Goal: Task Accomplishment & Management: Complete application form

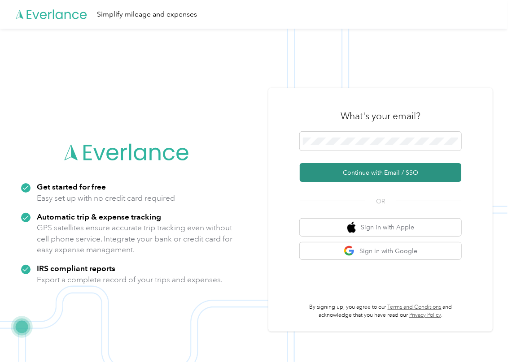
click at [329, 175] on button "Continue with Email / SSO" at bounding box center [380, 172] width 161 height 19
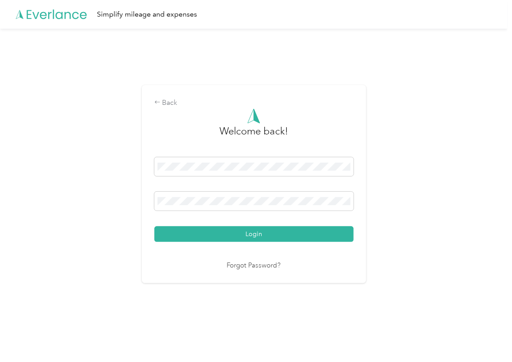
drag, startPoint x: 213, startPoint y: 230, endPoint x: 42, endPoint y: 237, distance: 170.6
click at [213, 231] on button "Login" at bounding box center [253, 235] width 199 height 16
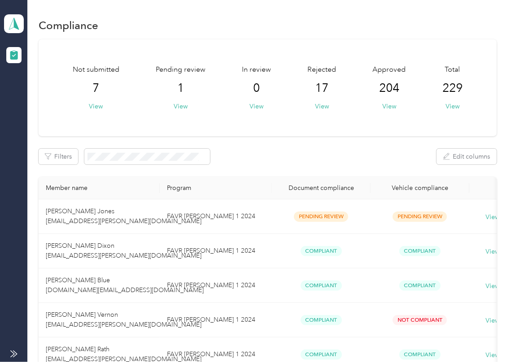
click at [316, 163] on div "Filters Edit columns" at bounding box center [268, 157] width 458 height 16
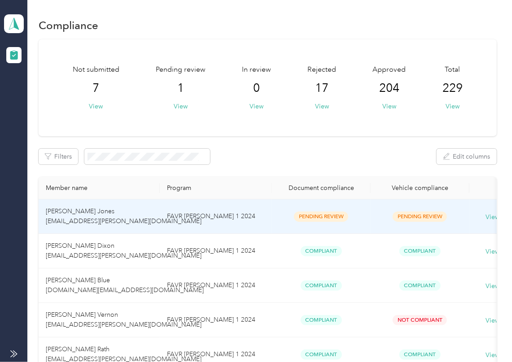
click at [143, 217] on td "[PERSON_NAME] Jones [EMAIL_ADDRESS][PERSON_NAME][DOMAIN_NAME]" at bounding box center [99, 217] width 121 height 35
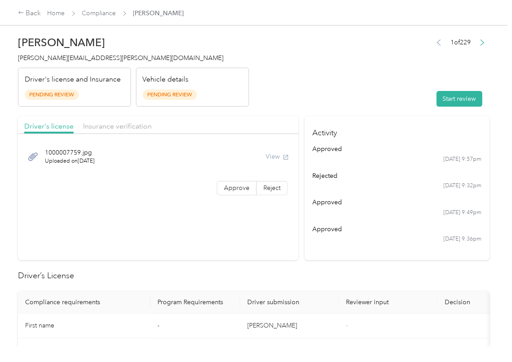
click at [389, 92] on header "[PERSON_NAME] Jones [EMAIL_ADDRESS][PERSON_NAME][DOMAIN_NAME] Driver's license …" at bounding box center [253, 68] width 471 height 75
click at [447, 96] on button "Start review" at bounding box center [459, 99] width 46 height 16
drag, startPoint x: 346, startPoint y: 84, endPoint x: 277, endPoint y: 164, distance: 105.5
click at [345, 85] on header "[PERSON_NAME] Jones [EMAIL_ADDRESS][PERSON_NAME][DOMAIN_NAME] Driver's license …" at bounding box center [253, 68] width 471 height 75
click at [244, 186] on span "Approve" at bounding box center [237, 188] width 26 height 8
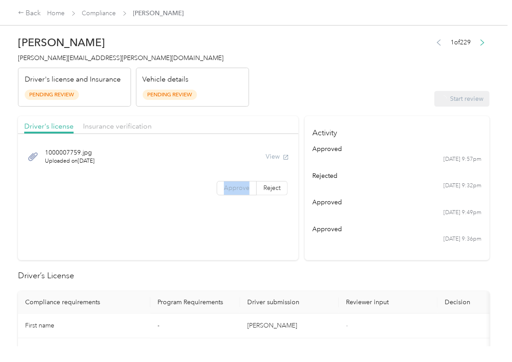
click at [244, 186] on span "Approve" at bounding box center [237, 188] width 26 height 8
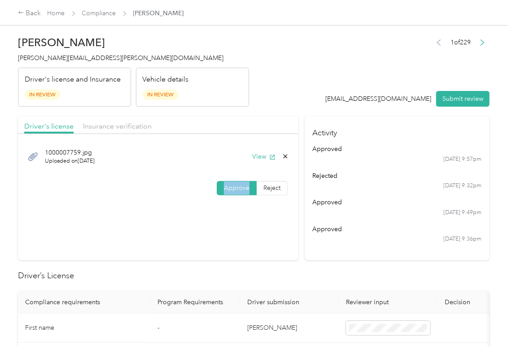
click at [244, 186] on span "Approve" at bounding box center [237, 188] width 26 height 8
click at [261, 158] on button "View" at bounding box center [263, 156] width 23 height 9
click at [144, 121] on div "Insurance verification" at bounding box center [117, 126] width 69 height 11
click at [125, 124] on span "Insurance verification" at bounding box center [117, 126] width 69 height 9
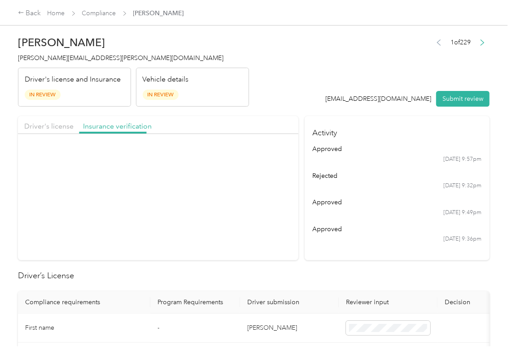
click at [121, 129] on span "Insurance verification" at bounding box center [117, 126] width 69 height 9
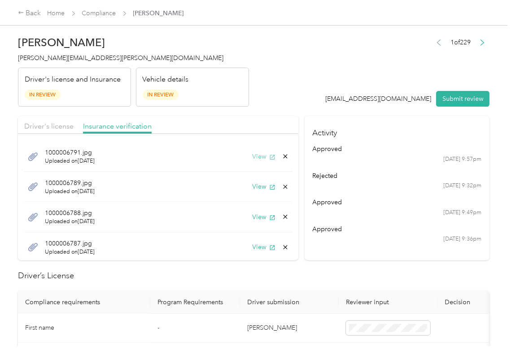
click at [252, 158] on button "View" at bounding box center [263, 156] width 23 height 9
click at [252, 184] on button "View" at bounding box center [263, 186] width 23 height 9
click at [253, 218] on button "View" at bounding box center [263, 217] width 23 height 9
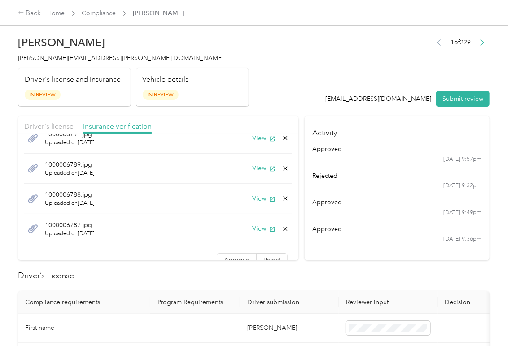
scroll to position [29, 0]
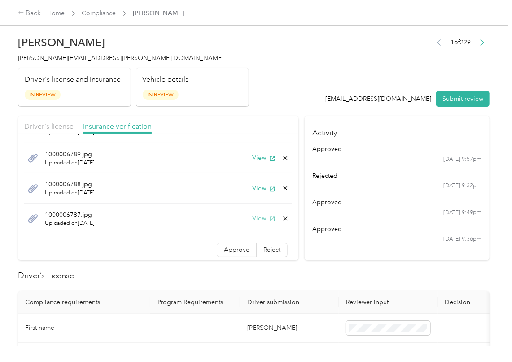
click at [252, 216] on button "View" at bounding box center [263, 218] width 23 height 9
click at [227, 248] on span "Approve" at bounding box center [237, 250] width 26 height 8
click at [60, 128] on span "Driver's license" at bounding box center [48, 126] width 49 height 9
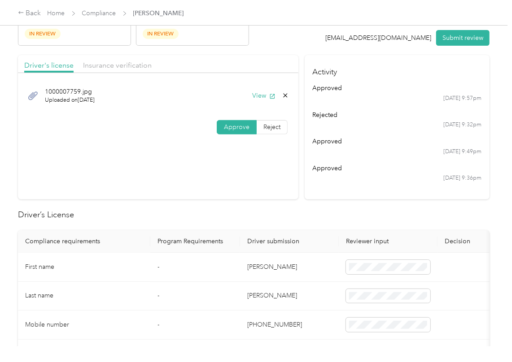
scroll to position [119, 0]
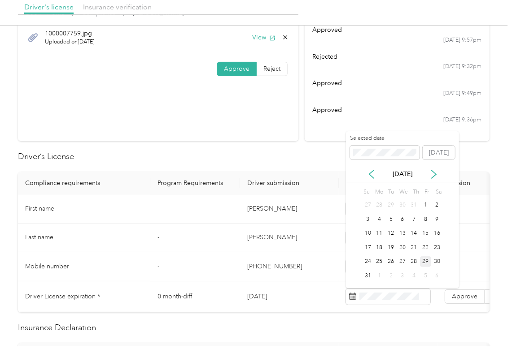
click at [428, 173] on div "[DATE]" at bounding box center [402, 174] width 113 height 9
click at [435, 173] on icon at bounding box center [433, 174] width 9 height 9
click at [437, 250] on div "27" at bounding box center [437, 247] width 12 height 11
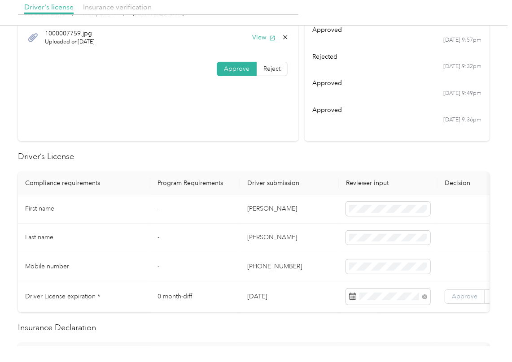
click at [458, 292] on label "Approve" at bounding box center [465, 297] width 40 height 14
click at [280, 257] on td "[PHONE_NUMBER]" at bounding box center [289, 267] width 99 height 29
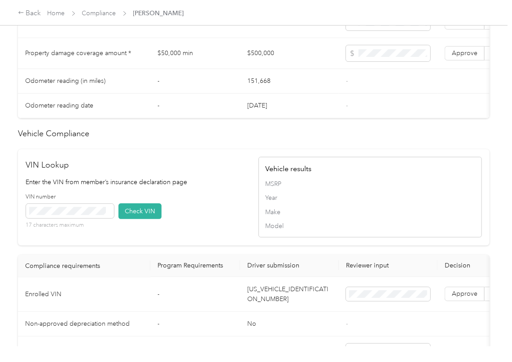
scroll to position [808, 0]
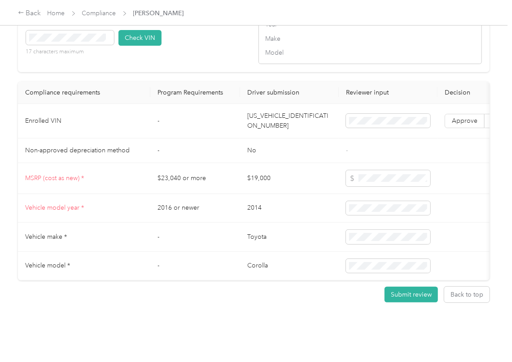
click at [286, 104] on td "[US_VEHICLE_IDENTIFICATION_NUMBER]" at bounding box center [289, 121] width 99 height 35
copy td "[US_VEHICLE_IDENTIFICATION_NUMBER]"
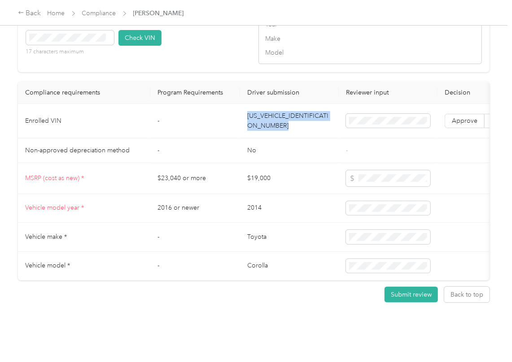
drag, startPoint x: 268, startPoint y: 163, endPoint x: 235, endPoint y: 176, distance: 34.7
click at [268, 163] on td "$19,000" at bounding box center [289, 178] width 99 height 31
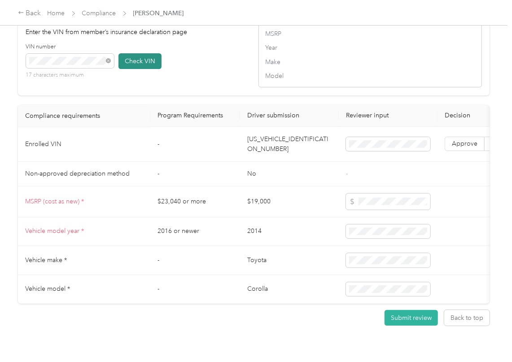
click at [141, 69] on button "Check VIN" at bounding box center [139, 61] width 43 height 16
click at [158, 69] on button "Check VIN" at bounding box center [139, 61] width 43 height 16
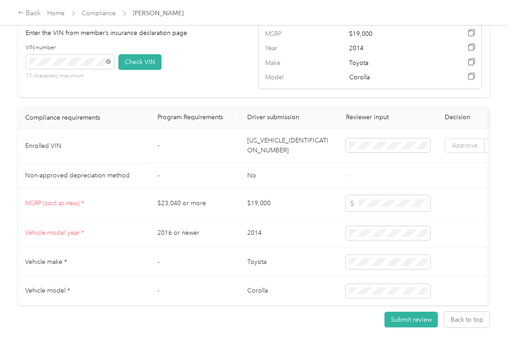
click at [469, 150] on span "Approve" at bounding box center [465, 146] width 26 height 8
click at [317, 238] on td "2014" at bounding box center [289, 233] width 99 height 29
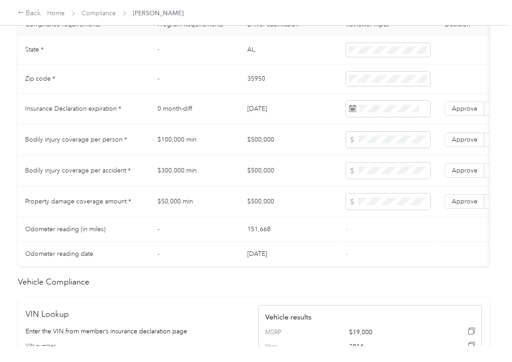
scroll to position [449, 0]
click at [267, 153] on td "$500,000" at bounding box center [289, 140] width 99 height 31
click at [266, 153] on td "$500,000" at bounding box center [289, 140] width 99 height 31
copy td "$500,000"
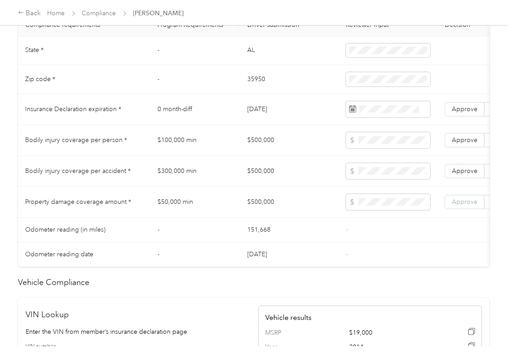
click at [470, 206] on span "Approve" at bounding box center [465, 202] width 26 height 8
click at [451, 174] on td "Approve Reject" at bounding box center [484, 171] width 94 height 31
click at [456, 144] on span "Approve" at bounding box center [465, 140] width 26 height 8
click at [466, 175] on span "Approve" at bounding box center [465, 171] width 26 height 8
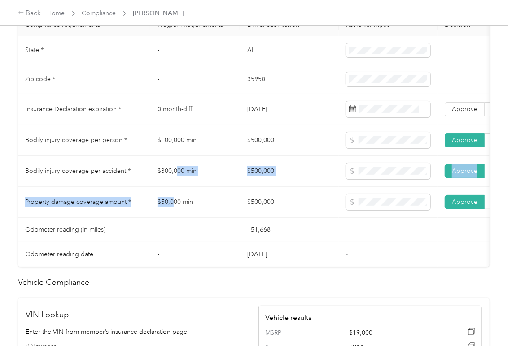
drag, startPoint x: 175, startPoint y: 214, endPoint x: 111, endPoint y: 182, distance: 71.6
click at [180, 170] on tbody "State * - [US_STATE] Zip code * - 35950 Insurance Declaration expiration * 0 mo…" at bounding box center [334, 151] width 632 height 231
click at [261, 124] on td "[DATE]" at bounding box center [289, 109] width 99 height 31
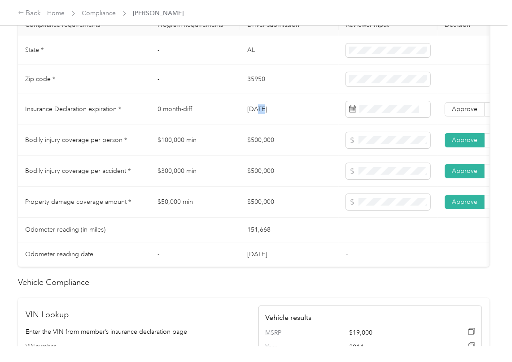
click at [261, 124] on td "[DATE]" at bounding box center [289, 109] width 99 height 31
copy td "[DATE]"
click at [458, 113] on span "Approve" at bounding box center [465, 109] width 26 height 8
click at [268, 179] on td "$500,000" at bounding box center [289, 171] width 99 height 31
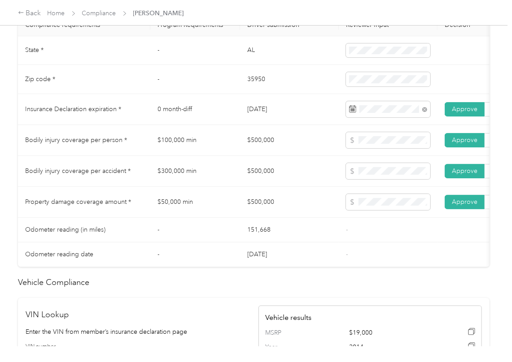
click at [214, 149] on td "$100,000 min" at bounding box center [195, 140] width 90 height 31
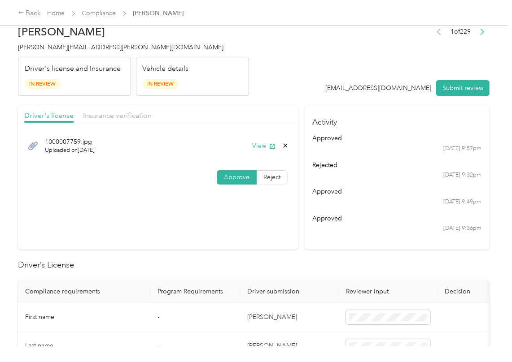
scroll to position [0, 0]
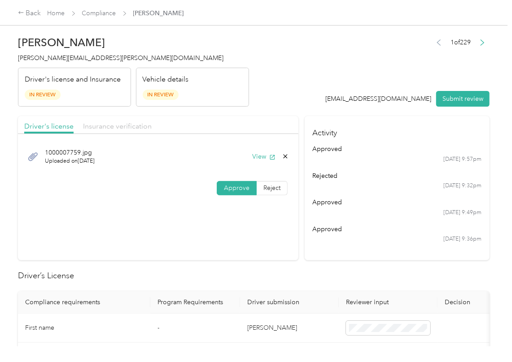
click at [115, 128] on span "Insurance verification" at bounding box center [117, 126] width 69 height 9
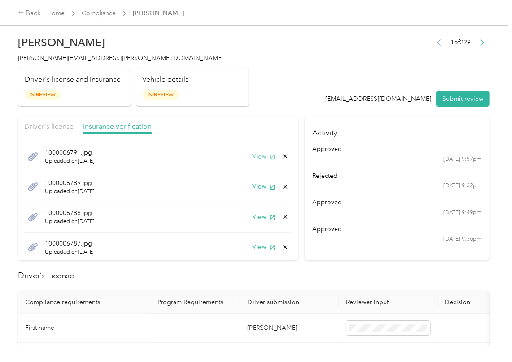
click at [252, 155] on button "View" at bounding box center [263, 156] width 23 height 9
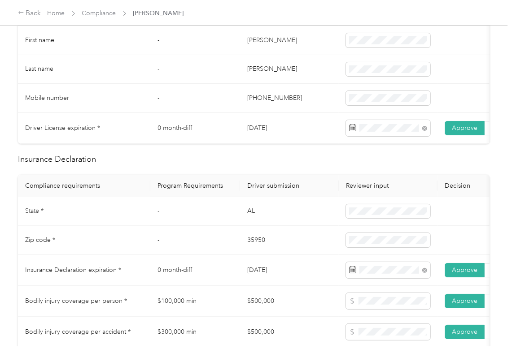
scroll to position [299, 0]
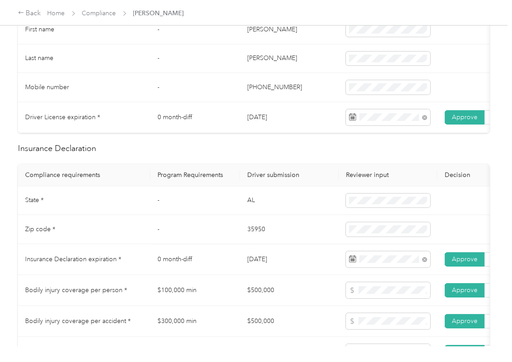
click at [252, 210] on td "AL" at bounding box center [289, 201] width 99 height 29
copy td "AL"
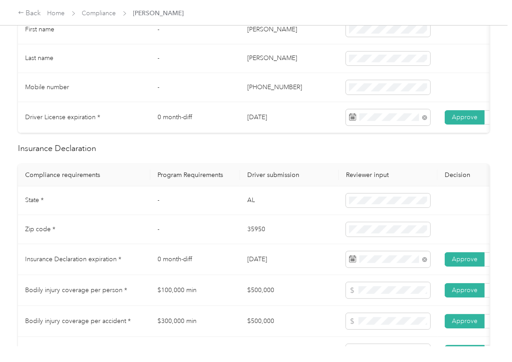
click at [250, 239] on td "35950" at bounding box center [289, 229] width 99 height 29
copy td "35950"
click at [376, 244] on td at bounding box center [388, 229] width 99 height 29
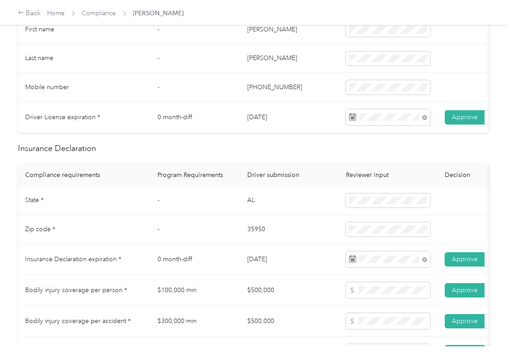
drag, startPoint x: 245, startPoint y: 254, endPoint x: 213, endPoint y: 243, distance: 34.2
click at [245, 254] on td "[DATE]" at bounding box center [289, 259] width 99 height 31
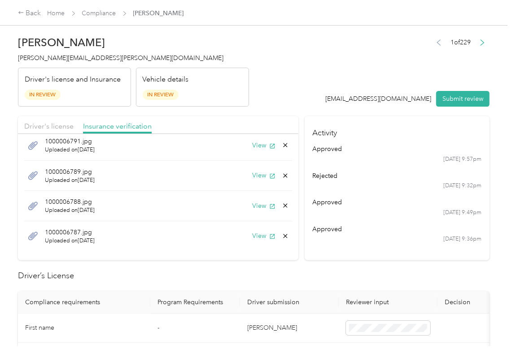
scroll to position [0, 0]
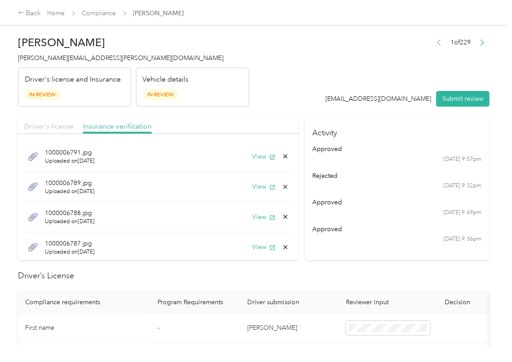
click at [47, 129] on span "Driver's license" at bounding box center [48, 126] width 49 height 9
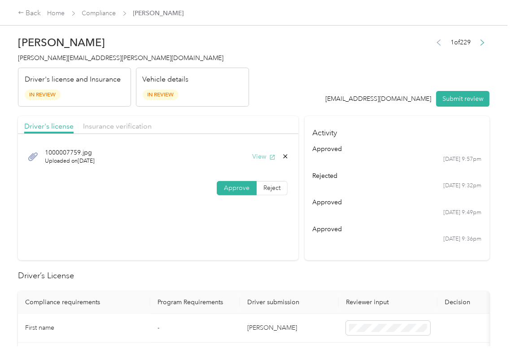
click at [252, 160] on button "View" at bounding box center [263, 156] width 23 height 9
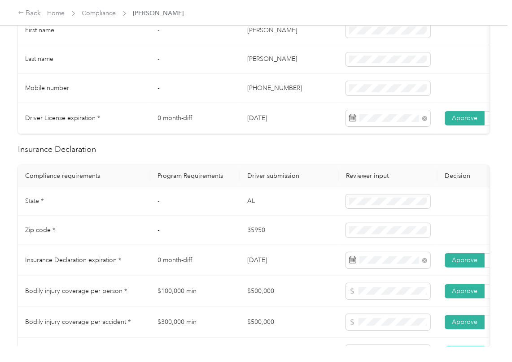
scroll to position [299, 0]
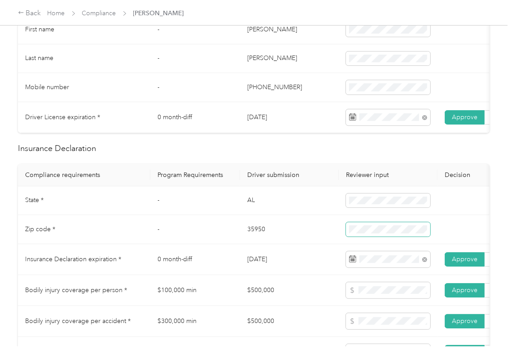
click at [454, 236] on tr "Zip code * - 35950" at bounding box center [334, 229] width 632 height 29
drag, startPoint x: 196, startPoint y: 193, endPoint x: 185, endPoint y: 211, distance: 20.9
click at [201, 187] on th "Program Requirements" at bounding box center [195, 175] width 90 height 22
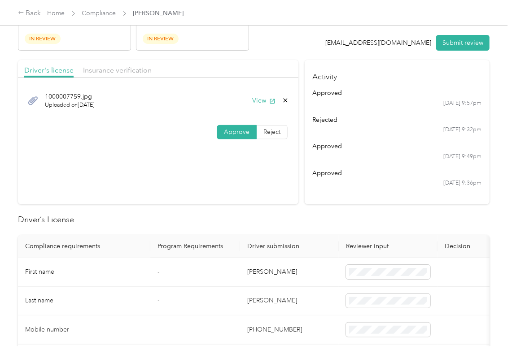
scroll to position [0, 0]
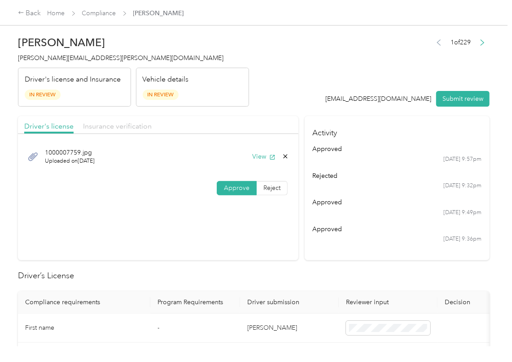
click at [131, 124] on span "Insurance verification" at bounding box center [117, 126] width 69 height 9
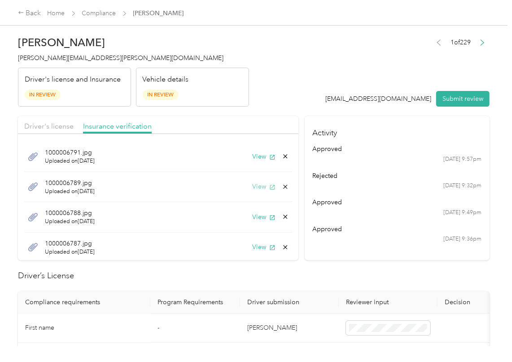
click at [252, 187] on button "View" at bounding box center [263, 186] width 23 height 9
click at [252, 217] on button "View" at bounding box center [263, 217] width 23 height 9
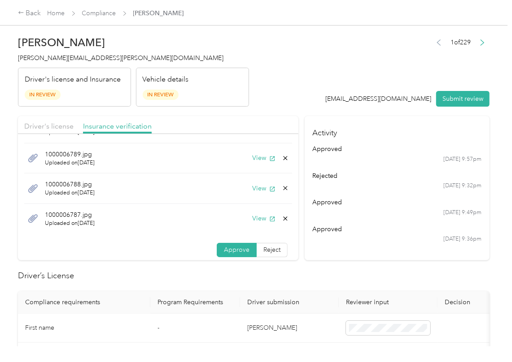
scroll to position [32, 0]
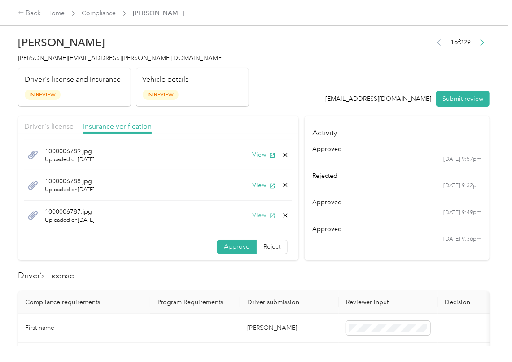
click at [252, 217] on button "View" at bounding box center [263, 215] width 23 height 9
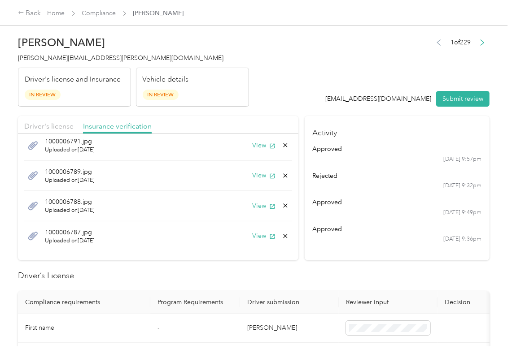
scroll to position [0, 0]
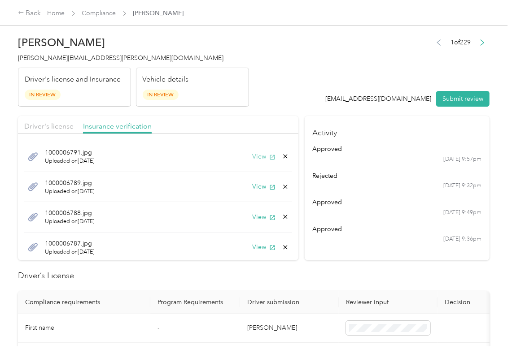
click at [269, 154] on icon "button" at bounding box center [272, 157] width 6 height 6
click at [466, 96] on button "Submit review" at bounding box center [462, 99] width 53 height 16
click at [36, 61] on span "[PERSON_NAME][EMAIL_ADDRESS][PERSON_NAME][DOMAIN_NAME]" at bounding box center [120, 58] width 205 height 8
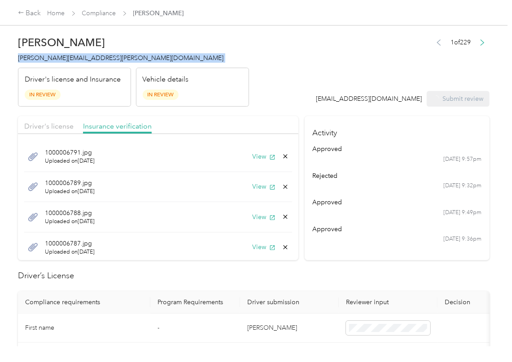
click at [36, 61] on span "[PERSON_NAME][EMAIL_ADDRESS][PERSON_NAME][DOMAIN_NAME]" at bounding box center [120, 58] width 205 height 8
copy span "[PERSON_NAME][EMAIL_ADDRESS][PERSON_NAME][DOMAIN_NAME]"
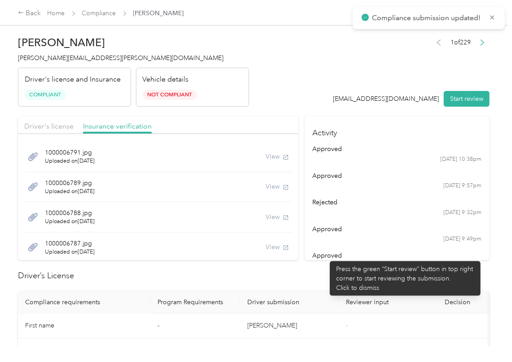
click at [325, 257] on div "approved" at bounding box center [397, 255] width 169 height 9
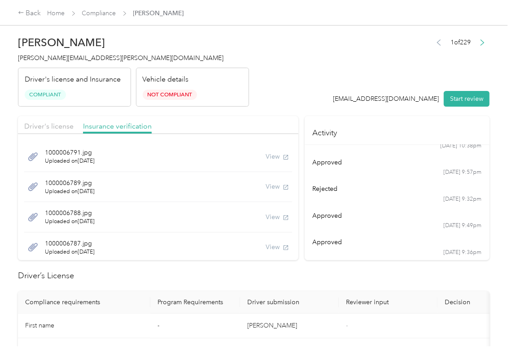
scroll to position [20, 0]
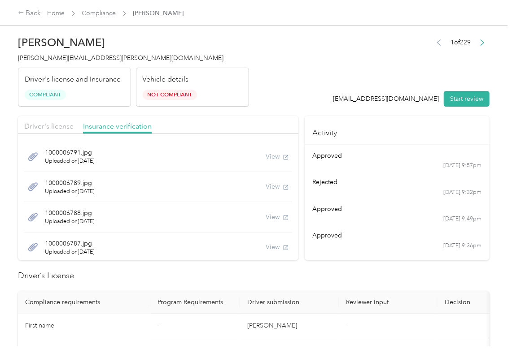
click at [340, 87] on div "1 of 229 [EMAIL_ADDRESS][DOMAIN_NAME] Start review" at bounding box center [411, 71] width 157 height 71
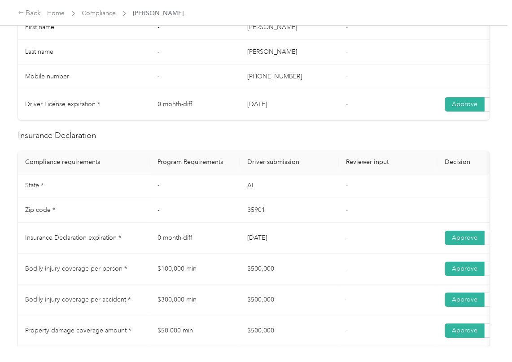
scroll to position [478, 0]
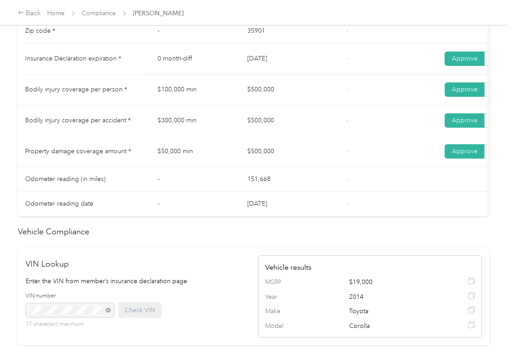
drag, startPoint x: 230, startPoint y: 71, endPoint x: 308, endPoint y: 74, distance: 77.7
click at [311, 70] on tr "Insurance Declaration expiration * 0 month-diff [DATE] - Approve Reject" at bounding box center [334, 59] width 632 height 31
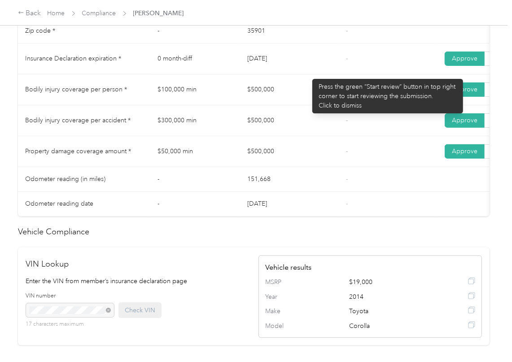
click at [299, 87] on td "$500,000" at bounding box center [289, 89] width 99 height 31
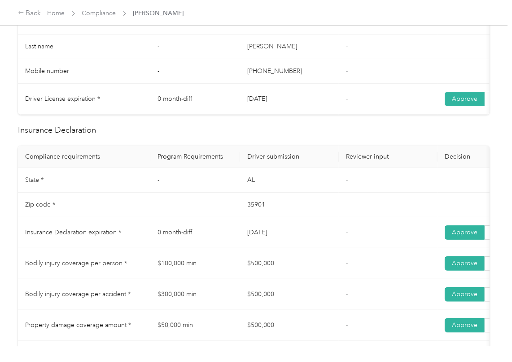
scroll to position [418, 0]
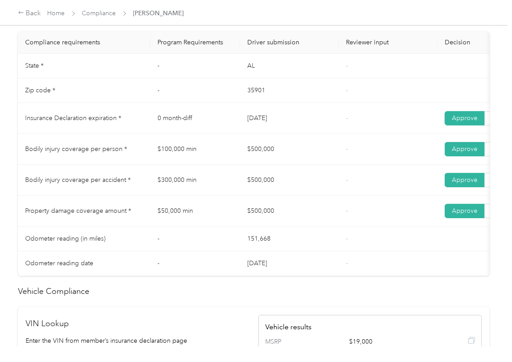
click at [271, 119] on td "[DATE]" at bounding box center [289, 118] width 99 height 31
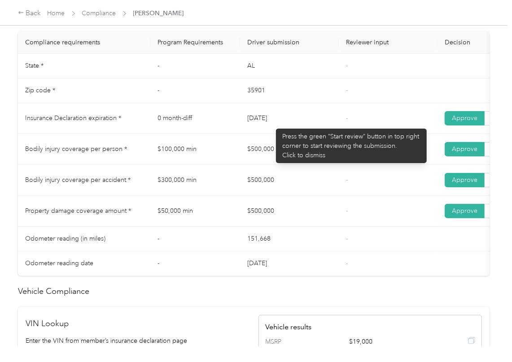
click at [271, 124] on td "[DATE]" at bounding box center [289, 118] width 99 height 31
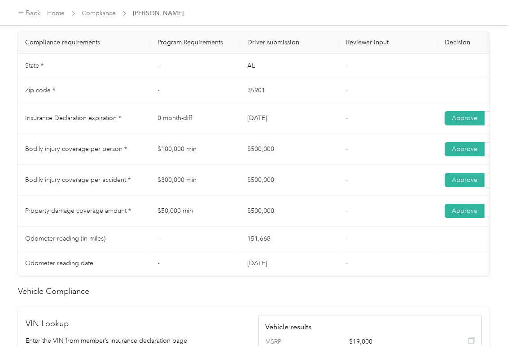
click at [271, 124] on td "[DATE]" at bounding box center [289, 118] width 99 height 31
drag, startPoint x: 257, startPoint y: 165, endPoint x: 259, endPoint y: 170, distance: 4.7
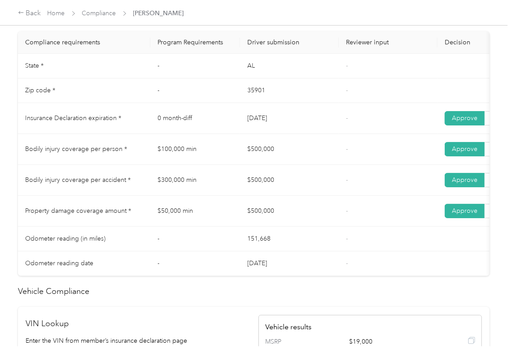
click at [258, 165] on td "$500,000" at bounding box center [289, 149] width 99 height 31
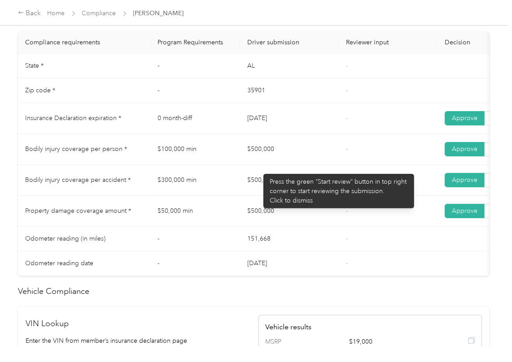
click at [275, 188] on td "$500,000" at bounding box center [289, 180] width 99 height 31
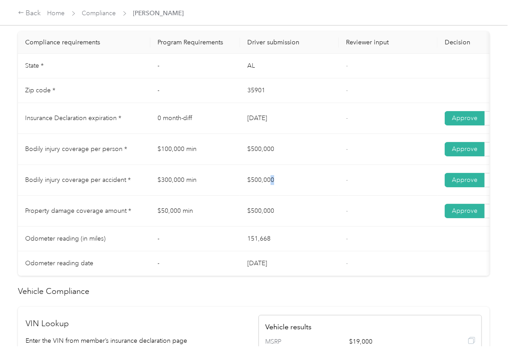
click at [282, 185] on td "$500,000" at bounding box center [289, 180] width 99 height 31
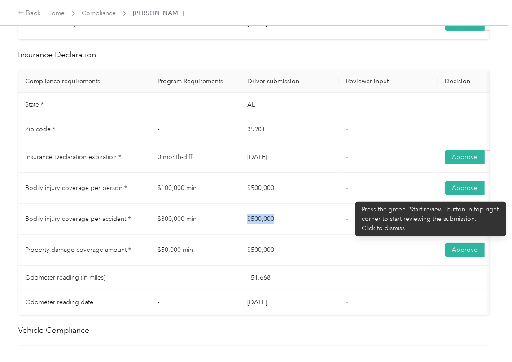
scroll to position [411, 0]
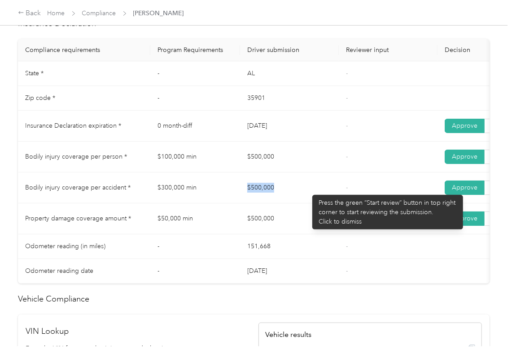
click at [307, 190] on td "$500,000" at bounding box center [289, 188] width 99 height 31
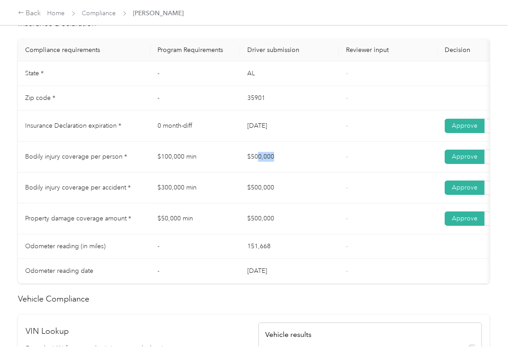
drag, startPoint x: 257, startPoint y: 157, endPoint x: 347, endPoint y: 190, distance: 96.5
click at [324, 173] on td "$500,000" at bounding box center [289, 157] width 99 height 31
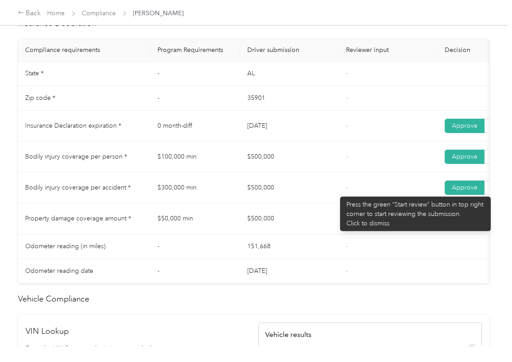
click at [336, 192] on td "$500,000" at bounding box center [289, 188] width 99 height 31
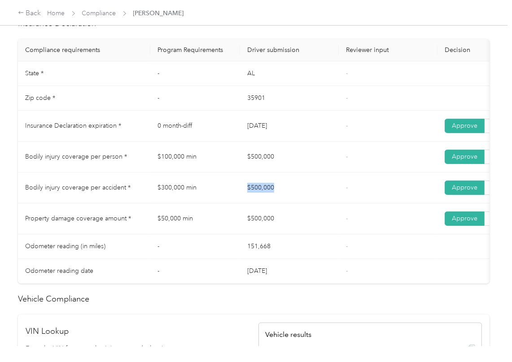
click at [336, 192] on td "$500,000" at bounding box center [289, 188] width 99 height 31
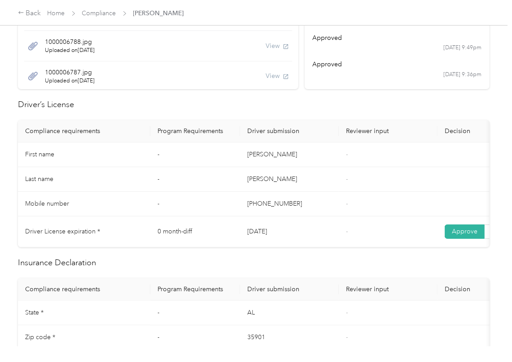
scroll to position [0, 0]
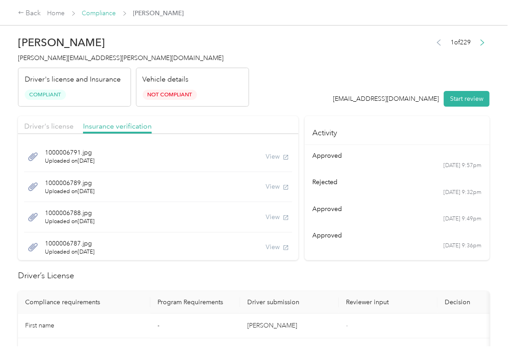
click at [102, 9] on link "Compliance" at bounding box center [99, 13] width 34 height 8
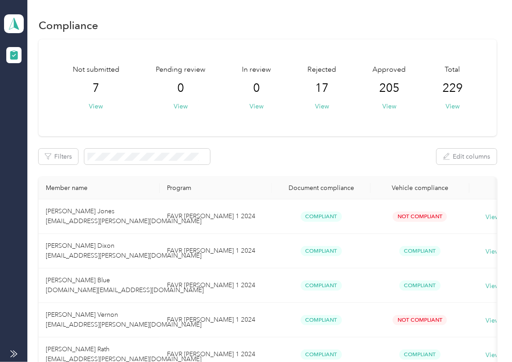
click at [257, 153] on div "Filters Edit columns" at bounding box center [268, 157] width 458 height 16
click at [18, 29] on icon at bounding box center [13, 23] width 13 height 13
click at [48, 93] on div "Log out" at bounding box center [98, 94] width 176 height 16
